Goal: Information Seeking & Learning: Learn about a topic

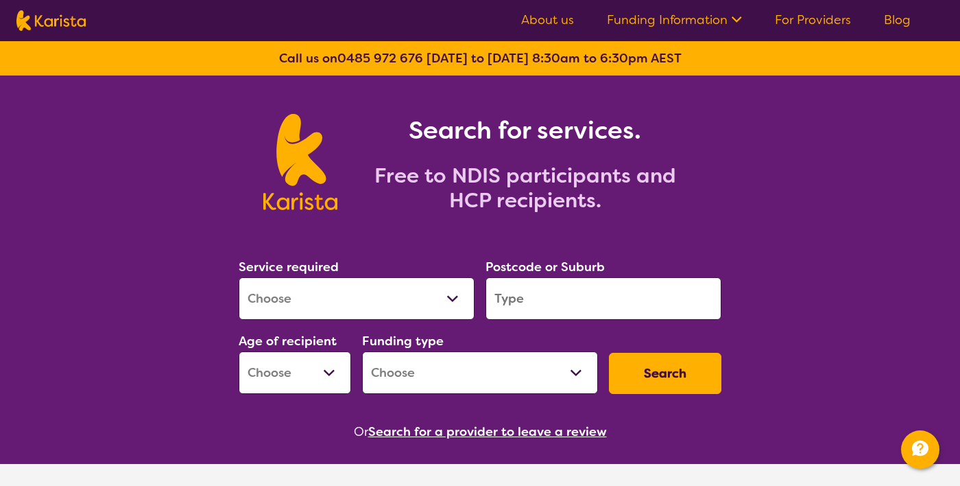
click at [421, 301] on select "Allied Health Assistant Assessment (ADHD or Autism) Behaviour support Counselli…" at bounding box center [357, 298] width 236 height 43
click at [863, 125] on div "Search for services. Free to NDIS participants and HCP recipients." at bounding box center [480, 146] width 960 height 143
click at [797, 22] on link "For Providers" at bounding box center [813, 20] width 76 height 16
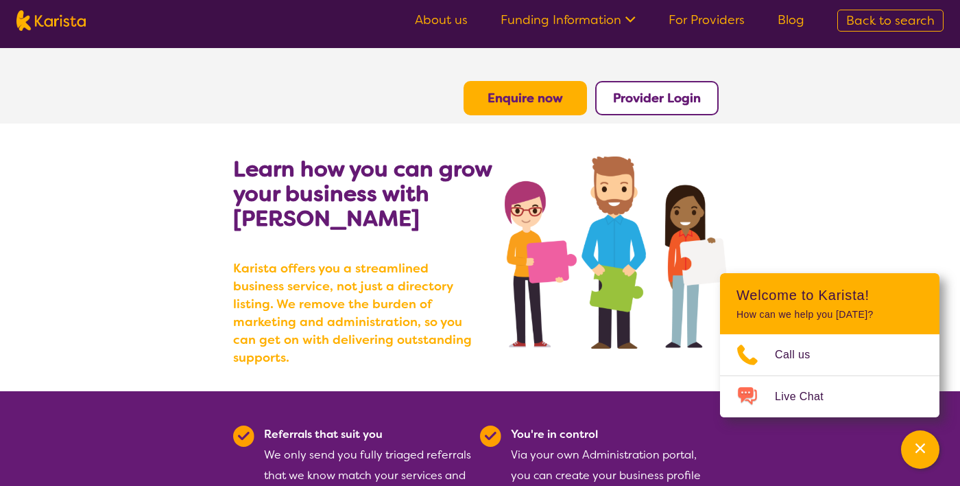
click at [659, 97] on b "Provider Login" at bounding box center [657, 98] width 88 height 16
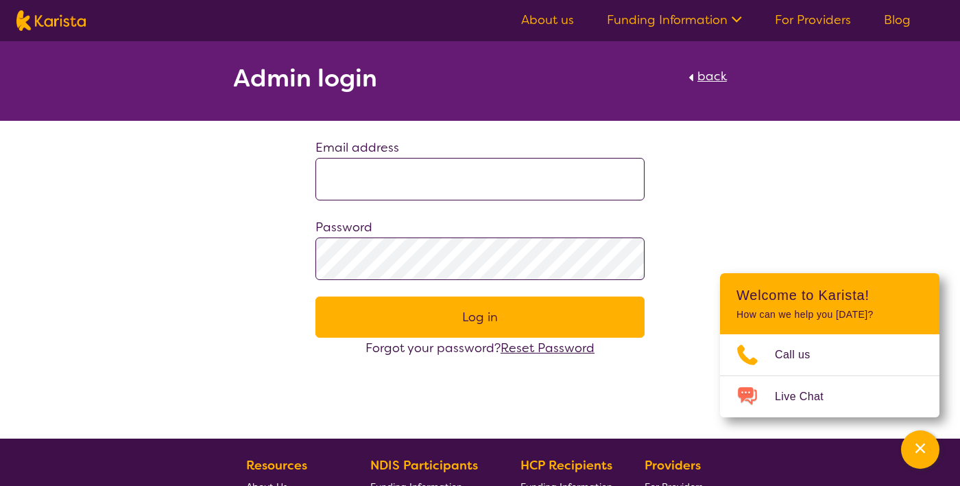
click at [435, 170] on input at bounding box center [480, 179] width 329 height 43
type input "**********"
click at [316, 296] on button "Log in" at bounding box center [480, 316] width 329 height 41
click at [425, 322] on button "Log in" at bounding box center [480, 316] width 329 height 41
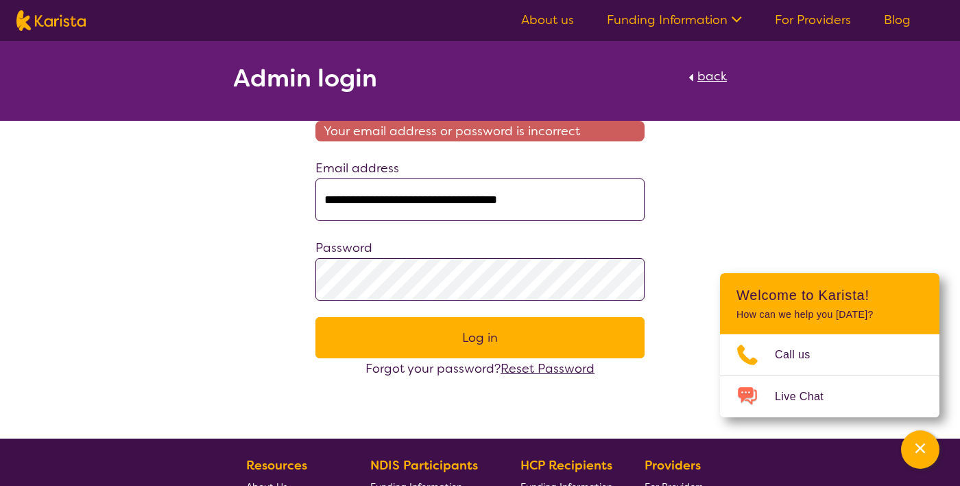
click at [829, 16] on link "For Providers" at bounding box center [813, 20] width 76 height 16
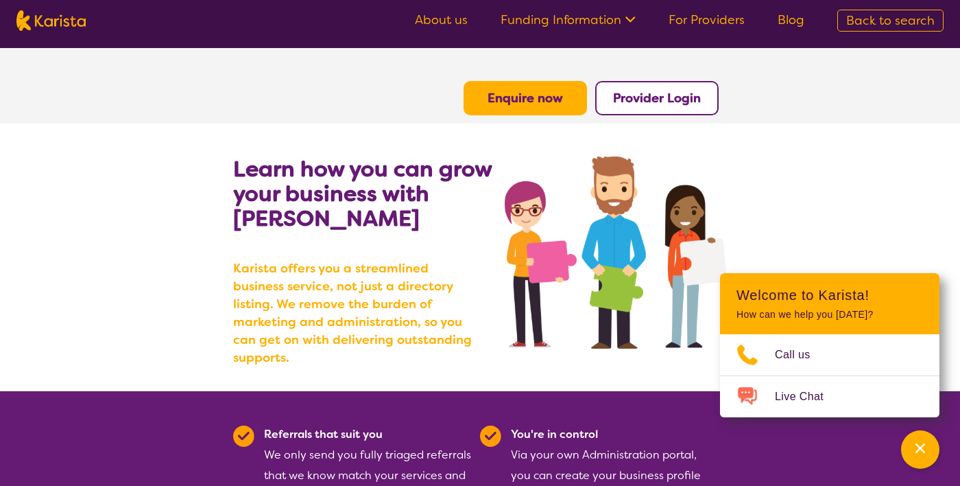
click at [49, 16] on img at bounding box center [50, 20] width 69 height 21
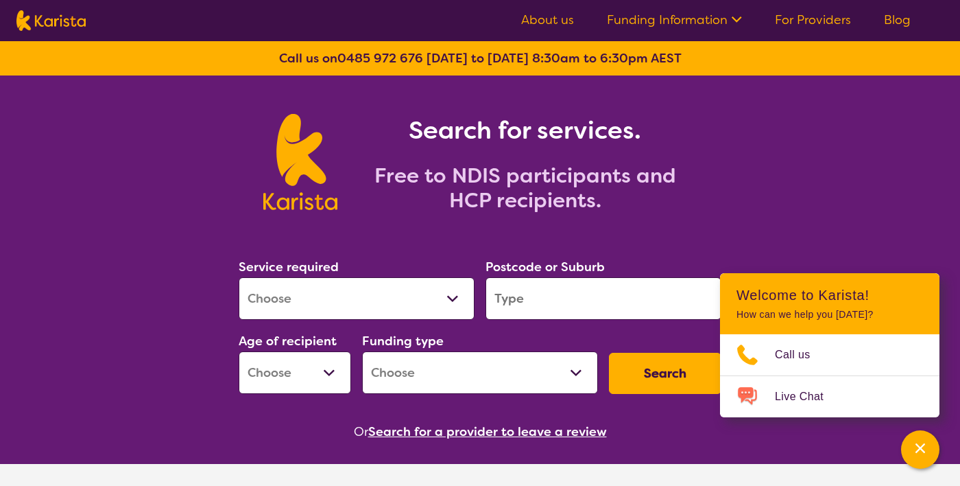
click at [563, 300] on input "search" at bounding box center [604, 298] width 236 height 43
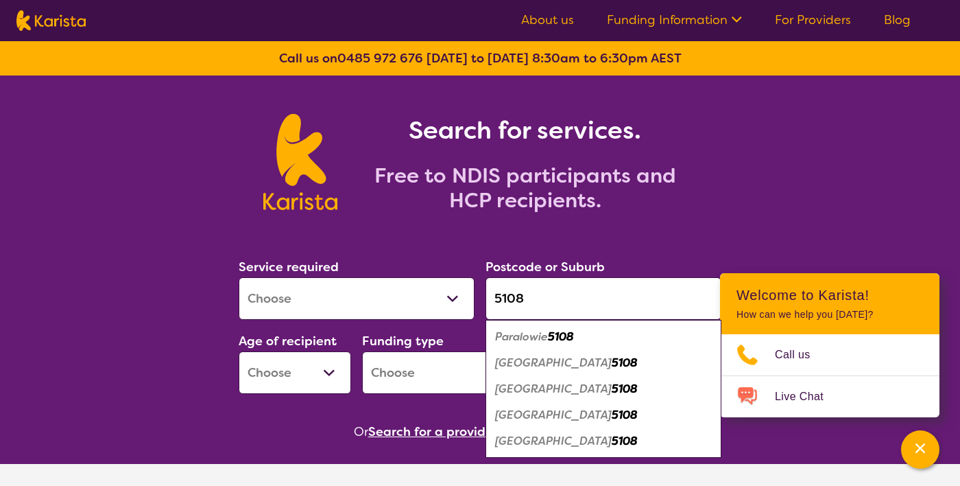
type input "5108"
click at [556, 334] on em "5108" at bounding box center [561, 336] width 26 height 14
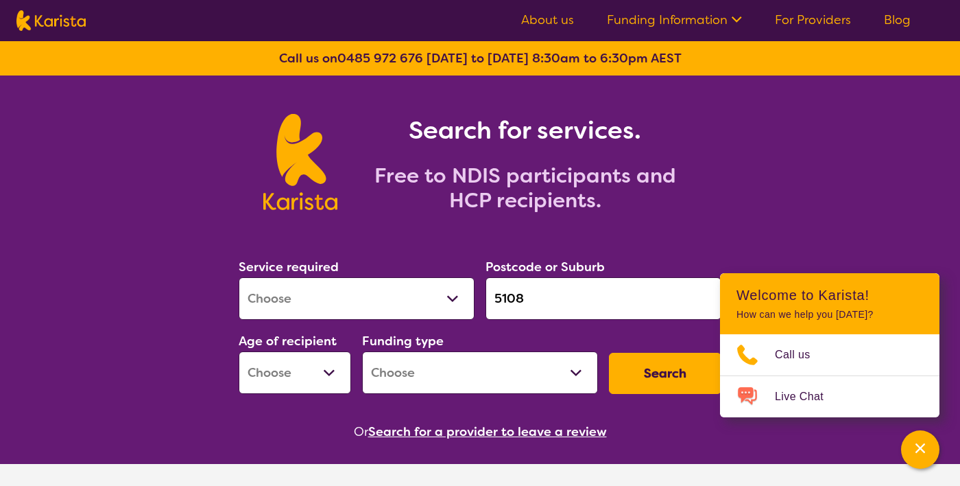
click at [650, 371] on button "Search" at bounding box center [665, 373] width 112 height 41
click at [281, 377] on select "Early Childhood - 0 to 9 Child - 10 to 11 Adolescent - 12 to 17 Adult - 18 to 6…" at bounding box center [295, 372] width 112 height 43
select select "AD"
click at [239, 351] on select "Early Childhood - 0 to 9 Child - 10 to 11 Adolescent - 12 to 17 Adult - 18 to 6…" at bounding box center [295, 372] width 112 height 43
click at [682, 379] on button "Search" at bounding box center [665, 373] width 112 height 41
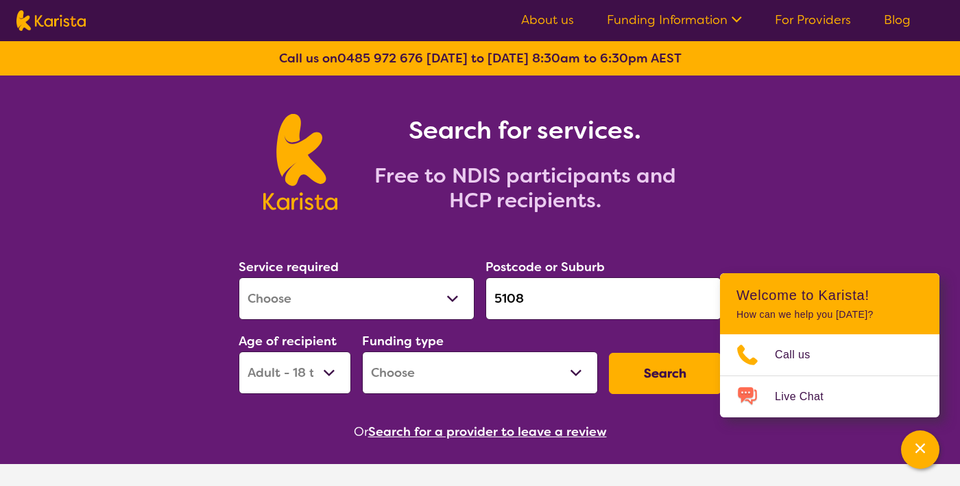
click at [490, 380] on select "Home Care Package (HCP) National Disability Insurance Scheme (NDIS) I don't know" at bounding box center [480, 372] width 236 height 43
select select "i-don-t-know"
click at [362, 351] on select "Home Care Package (HCP) National Disability Insurance Scheme (NDIS) I don't know" at bounding box center [480, 372] width 236 height 43
click at [656, 377] on button "Search" at bounding box center [665, 373] width 112 height 41
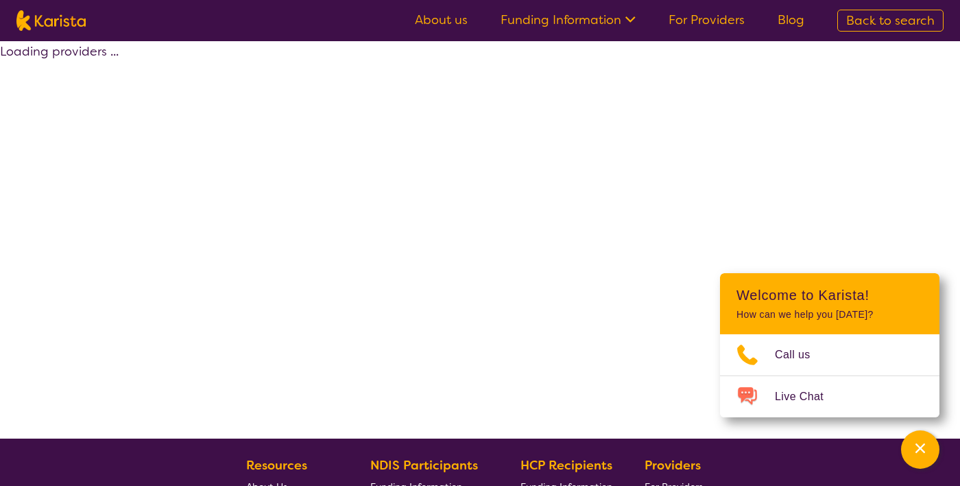
select select "AD"
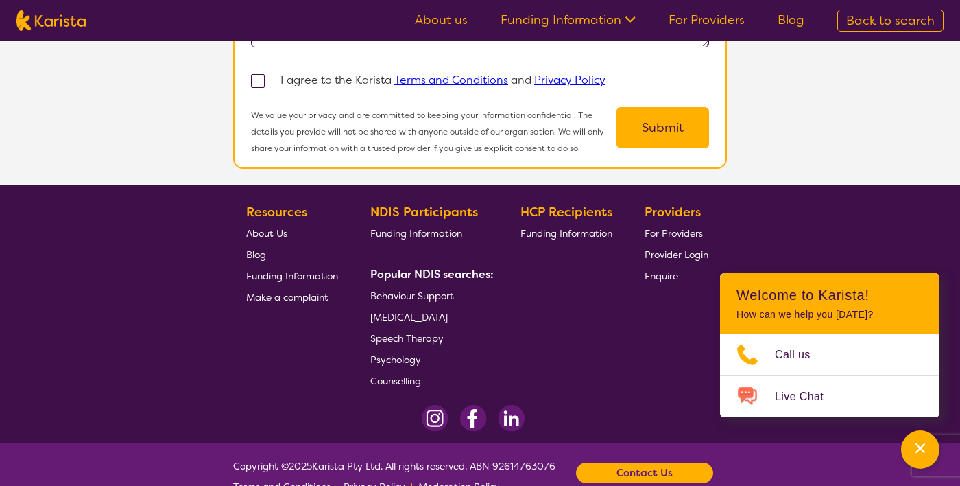
scroll to position [1335, 0]
